Goal: Information Seeking & Learning: Learn about a topic

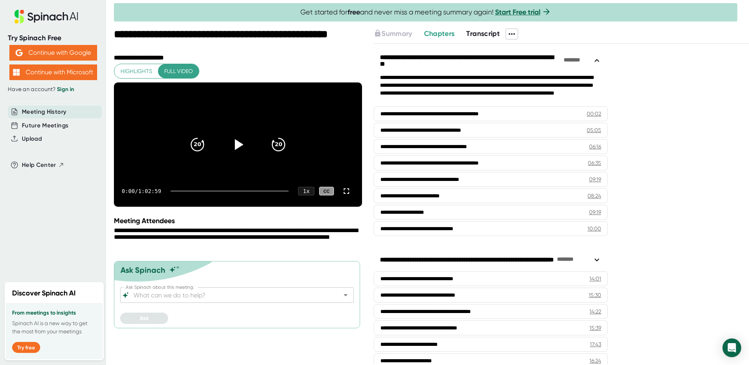
drag, startPoint x: 495, startPoint y: 33, endPoint x: 499, endPoint y: 34, distance: 3.9
click at [495, 33] on span "Transcript" at bounding box center [483, 33] width 34 height 9
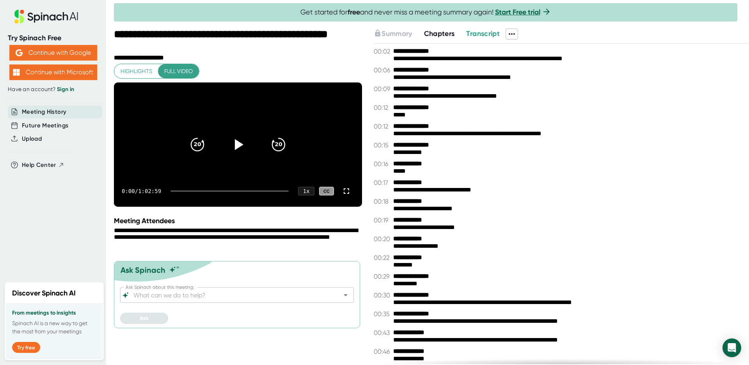
click at [511, 33] on icon at bounding box center [512, 34] width 6 height 2
click at [548, 77] on div "Download Transcript" at bounding box center [545, 75] width 62 height 8
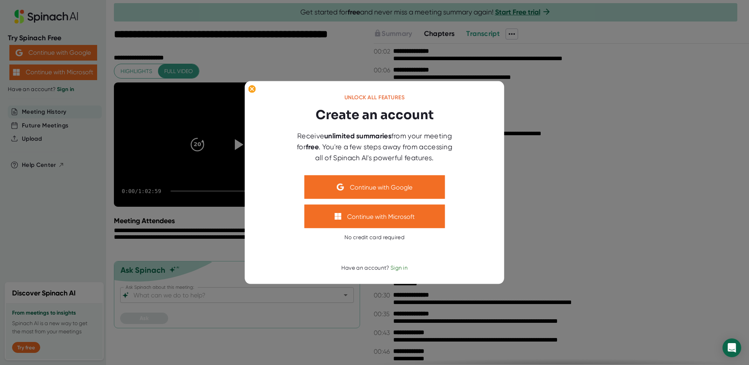
drag, startPoint x: 623, startPoint y: 187, endPoint x: 577, endPoint y: 170, distance: 49.3
click at [623, 187] on div at bounding box center [374, 182] width 749 height 365
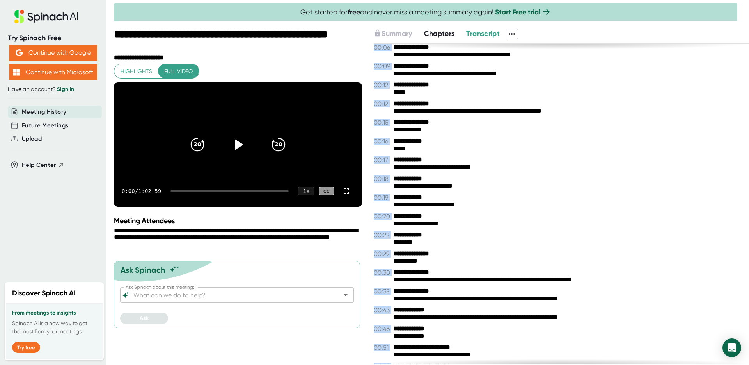
drag, startPoint x: 375, startPoint y: 51, endPoint x: 456, endPoint y: 359, distance: 319.0
click at [456, 359] on div "**********" at bounding box center [561, 204] width 375 height 320
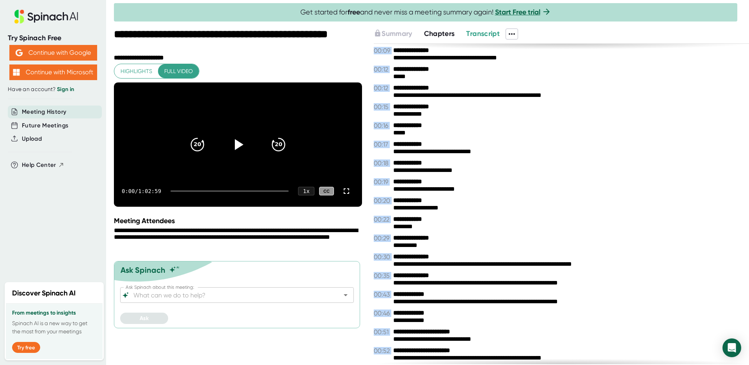
drag, startPoint x: 406, startPoint y: 245, endPoint x: 378, endPoint y: 185, distance: 66.7
click at [378, 185] on div "**********" at bounding box center [561, 204] width 375 height 320
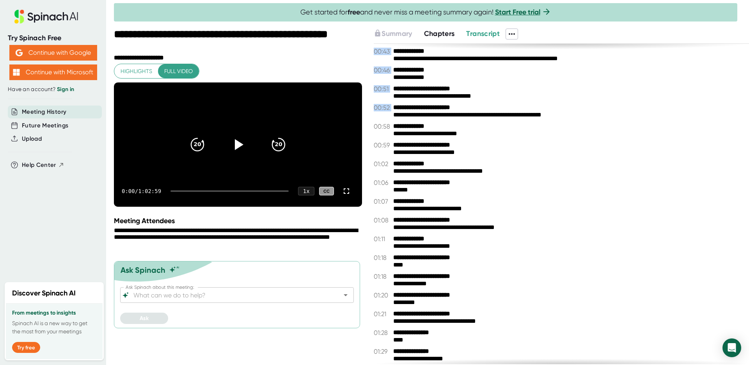
scroll to position [0, 0]
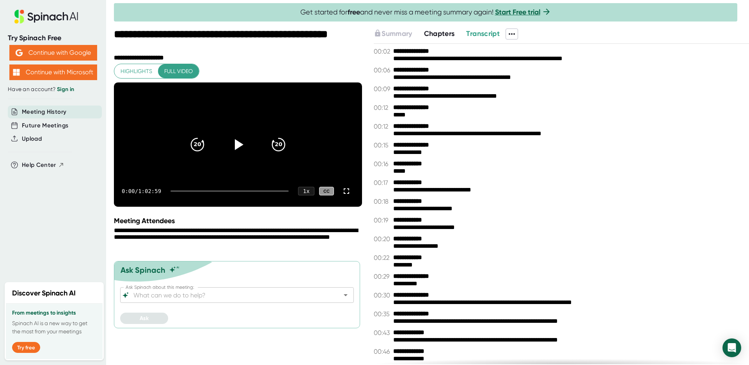
click at [386, 50] on span "00:02" at bounding box center [383, 51] width 18 height 7
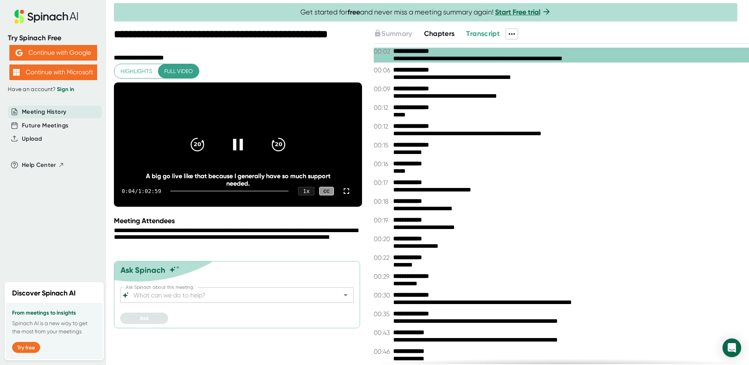
click at [232, 154] on icon at bounding box center [238, 145] width 20 height 20
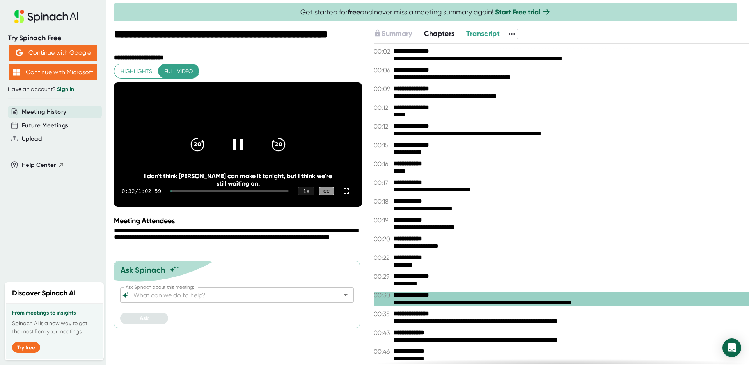
drag, startPoint x: 244, startPoint y: 146, endPoint x: 249, endPoint y: 145, distance: 4.4
click at [244, 146] on icon at bounding box center [238, 145] width 20 height 20
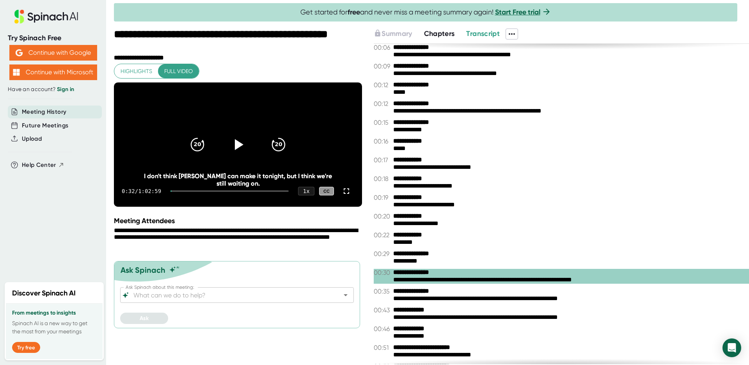
scroll to position [12, 0]
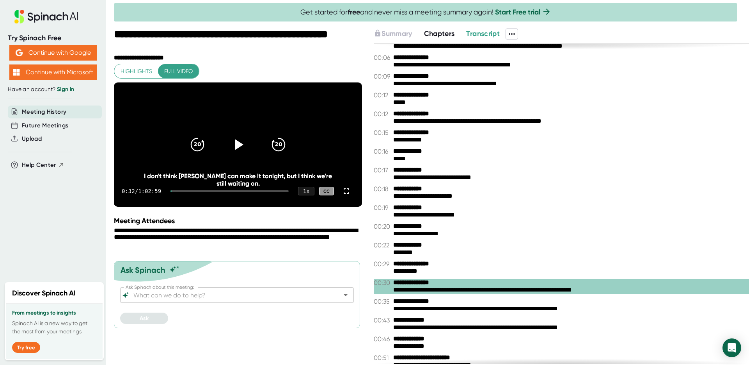
click at [447, 32] on span "Chapters" at bounding box center [439, 33] width 31 height 9
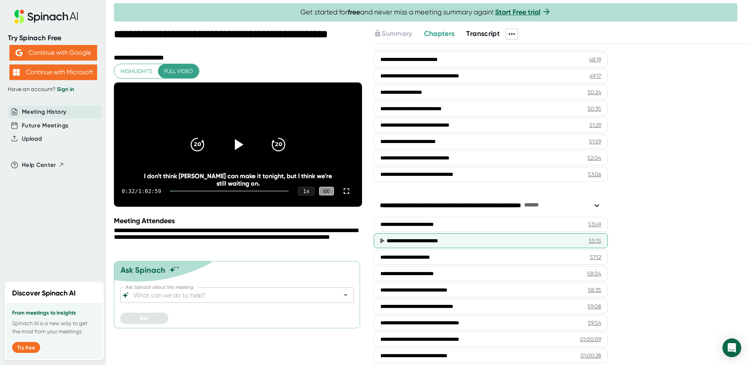
scroll to position [965, 0]
